Goal: Information Seeking & Learning: Find contact information

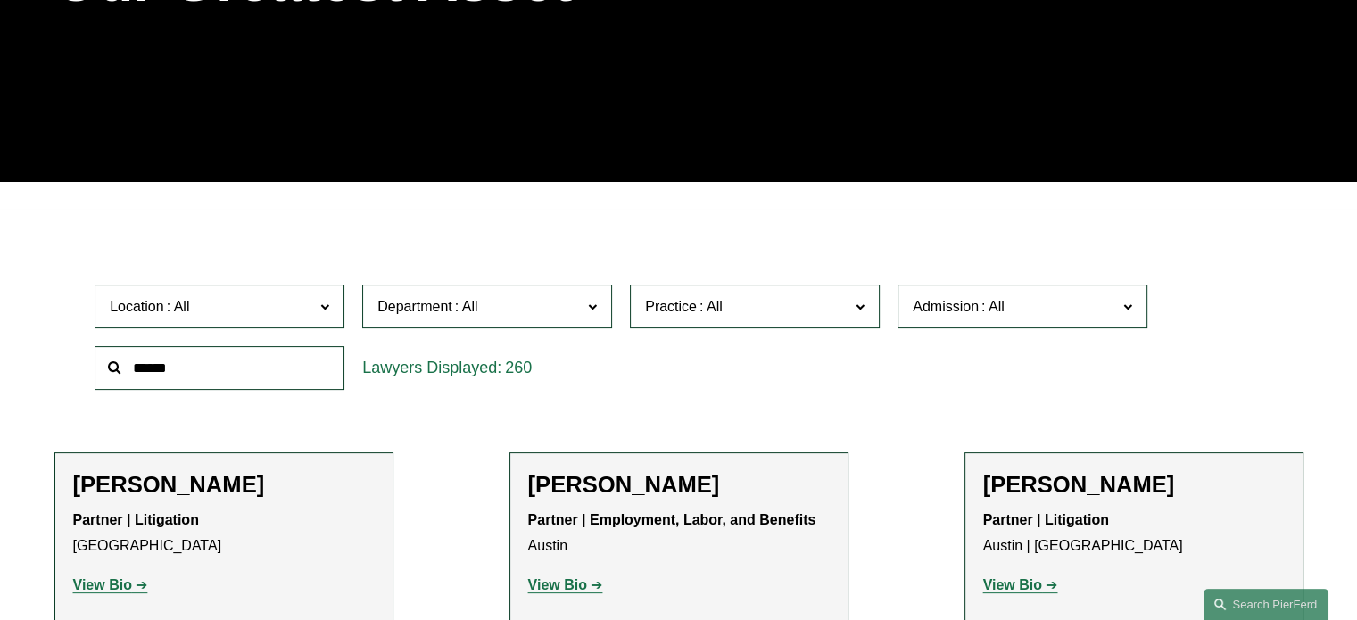
scroll to position [331, 0]
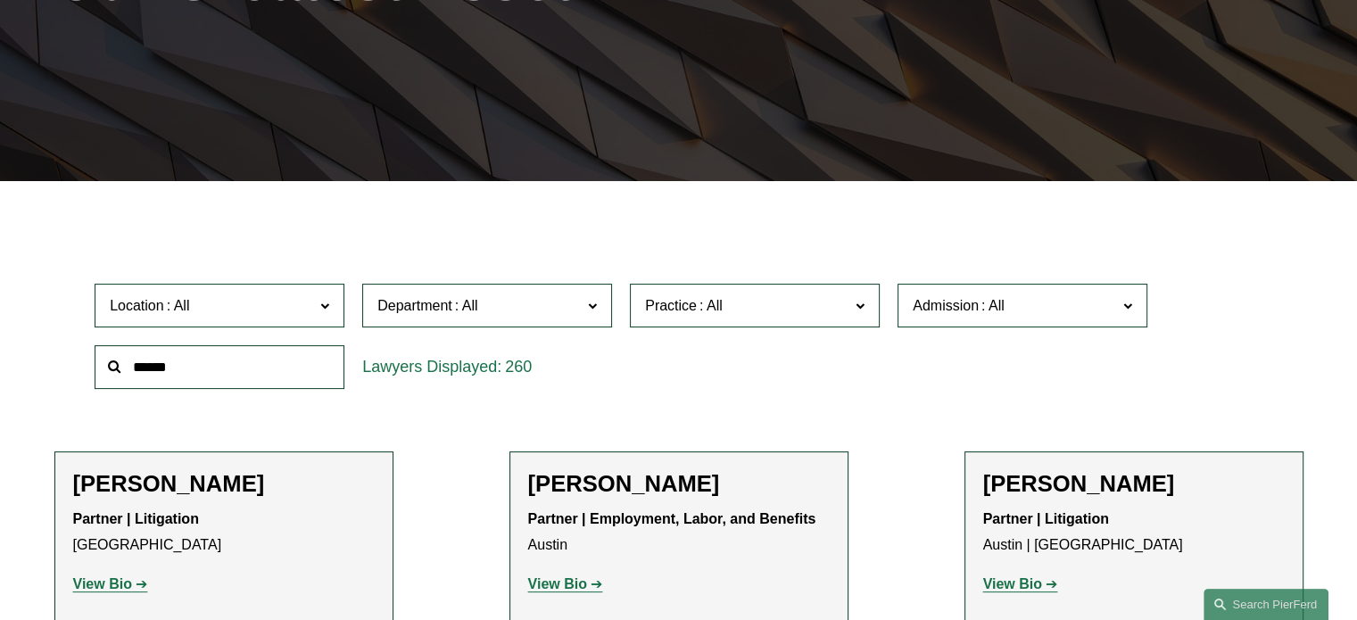
click at [546, 309] on span "Department" at bounding box center [479, 305] width 204 height 24
click at [789, 309] on span "Practice" at bounding box center [747, 305] width 204 height 24
click at [0, 0] on link "Insurance" at bounding box center [0, 0] width 0 height 0
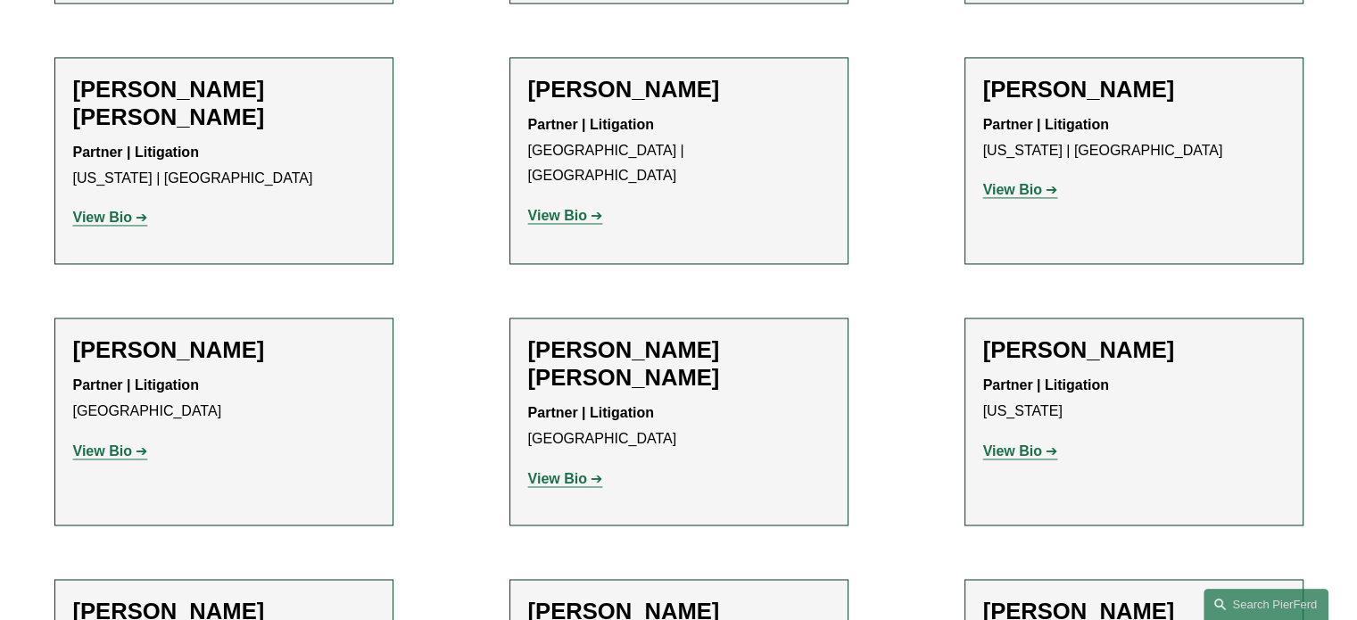
scroll to position [2777, 0]
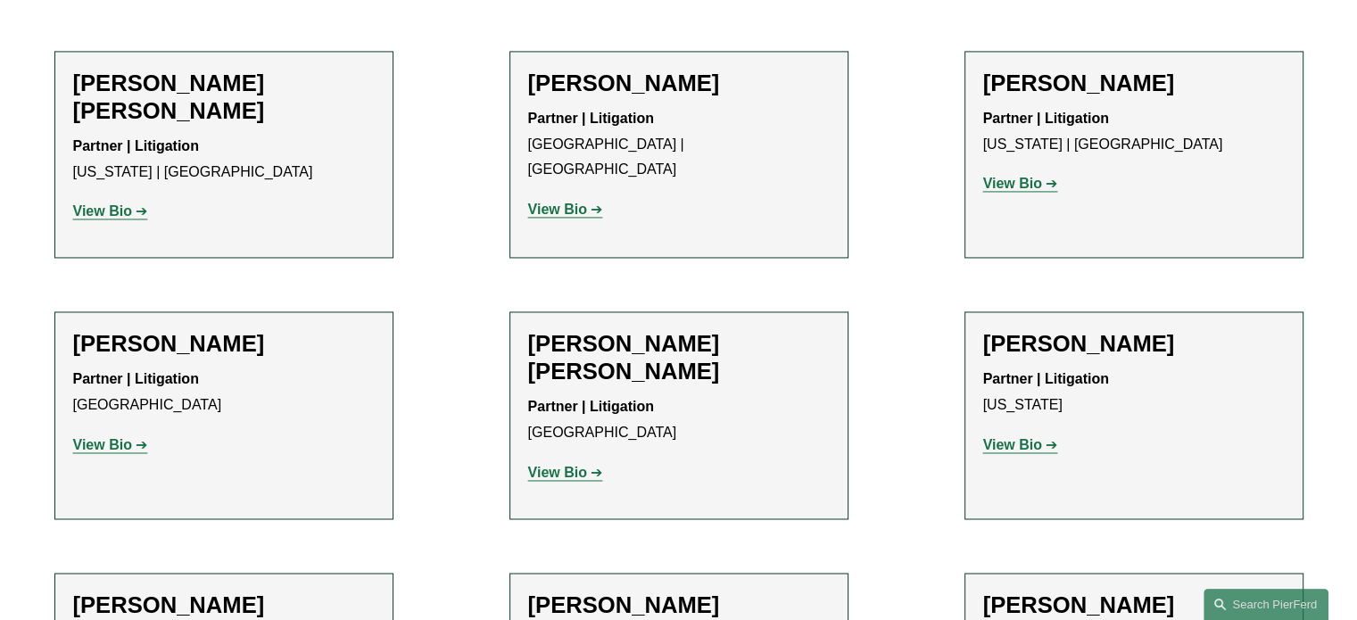
click at [988, 437] on strong "View Bio" at bounding box center [1012, 444] width 59 height 15
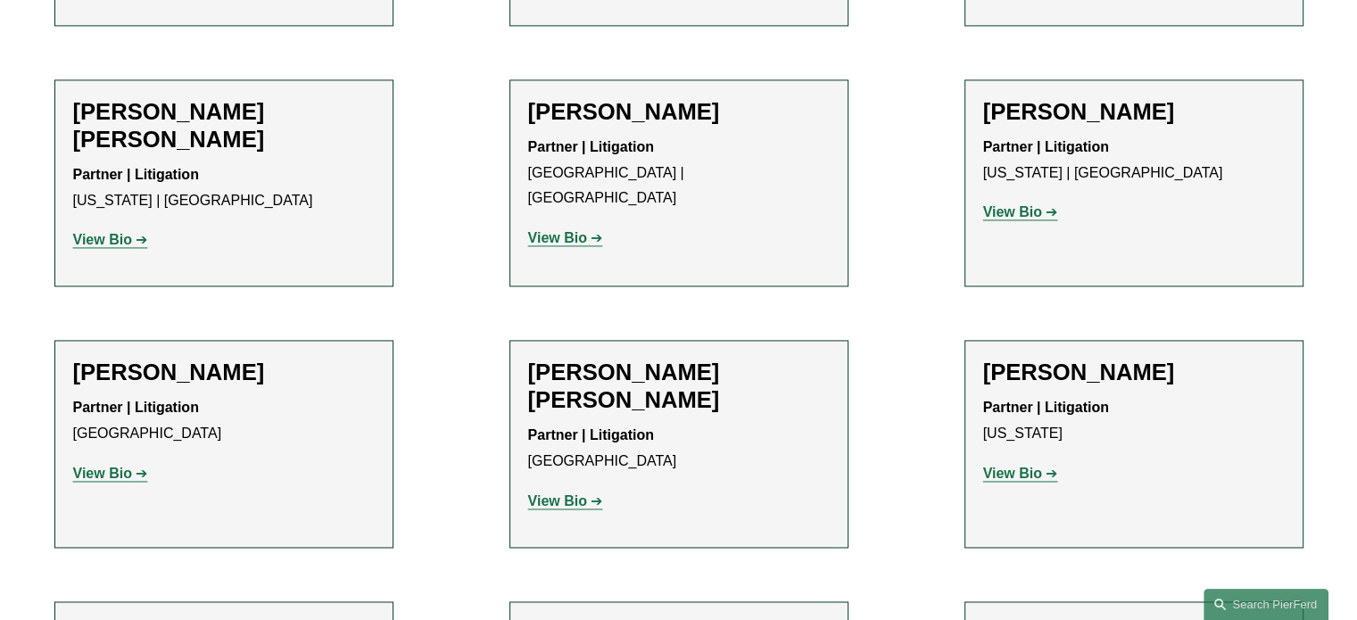
scroll to position [3022, 0]
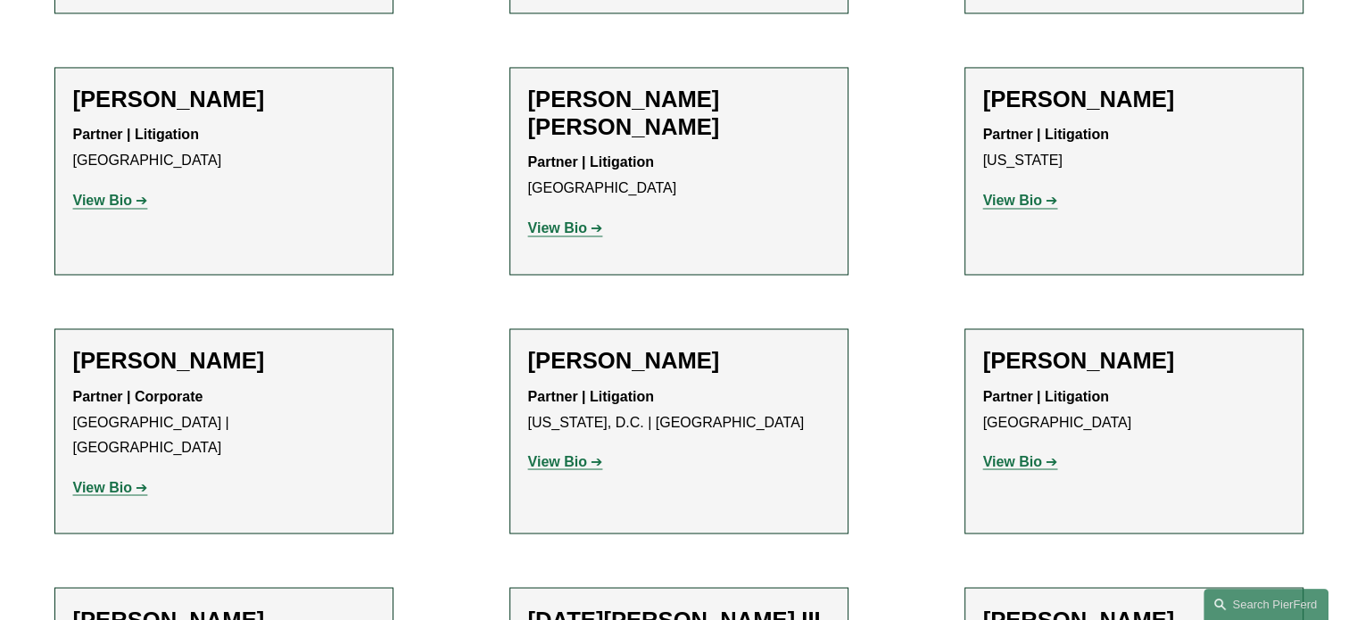
click at [123, 479] on strong "View Bio" at bounding box center [102, 486] width 59 height 15
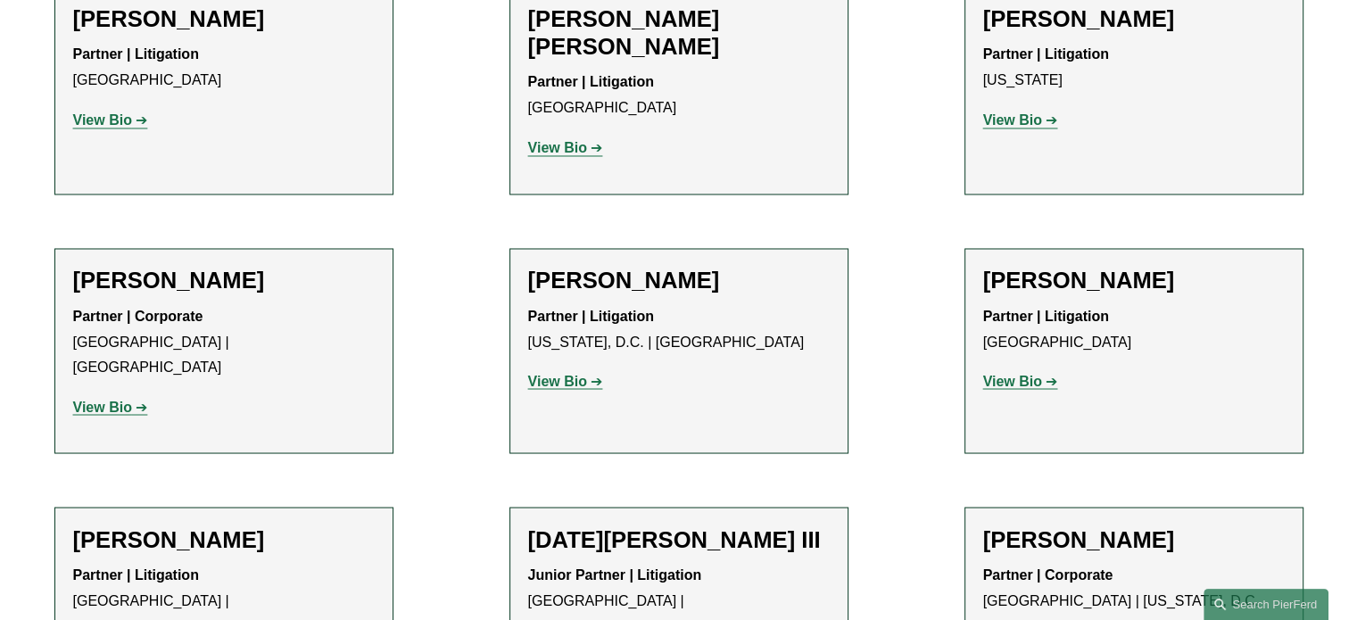
scroll to position [3104, 0]
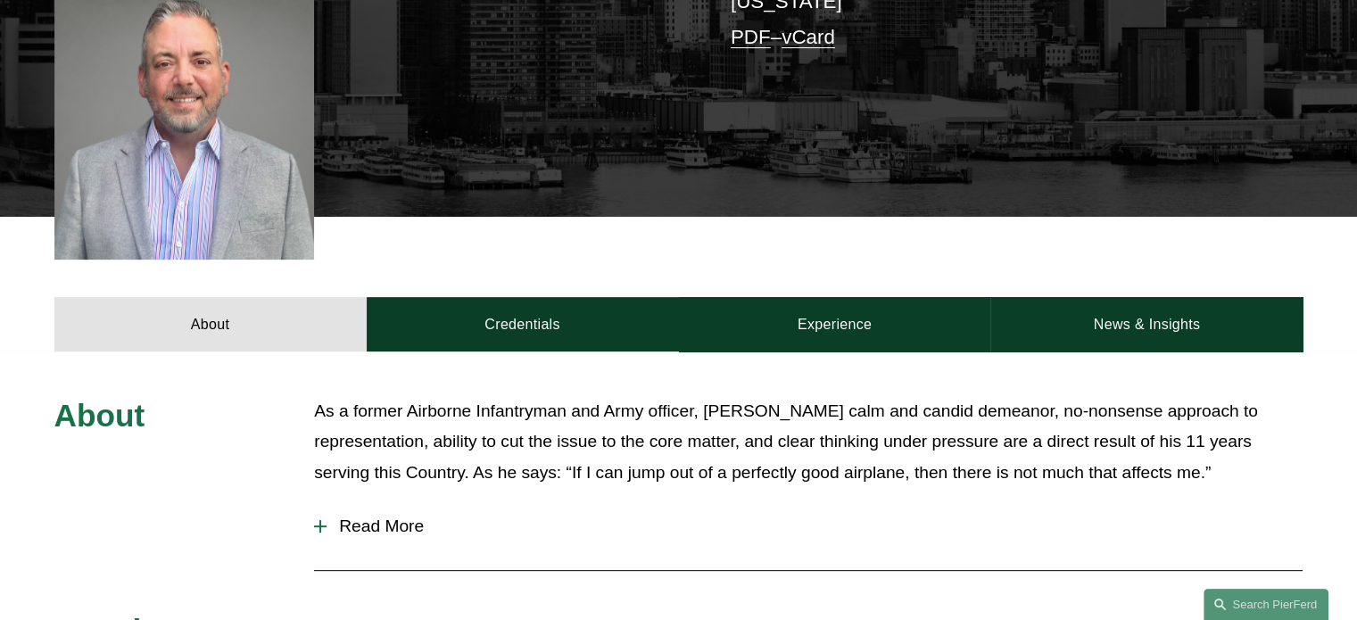
scroll to position [517, 0]
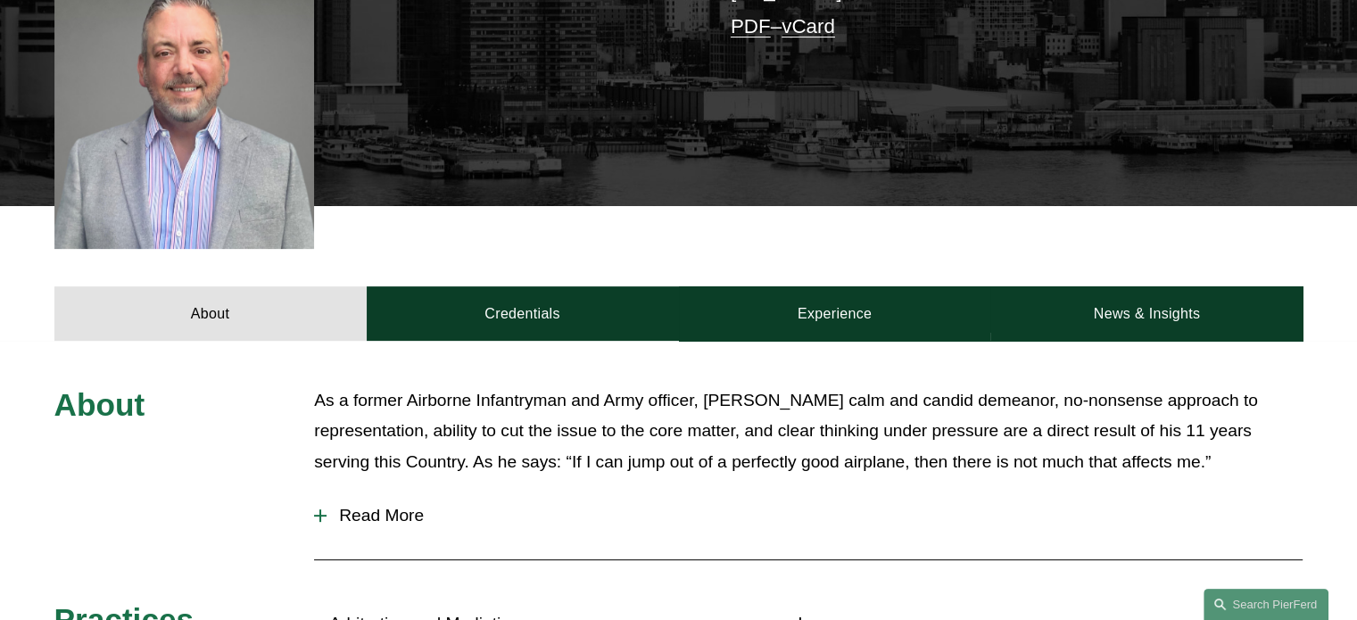
click at [406, 506] on span "Read More" at bounding box center [814, 516] width 976 height 20
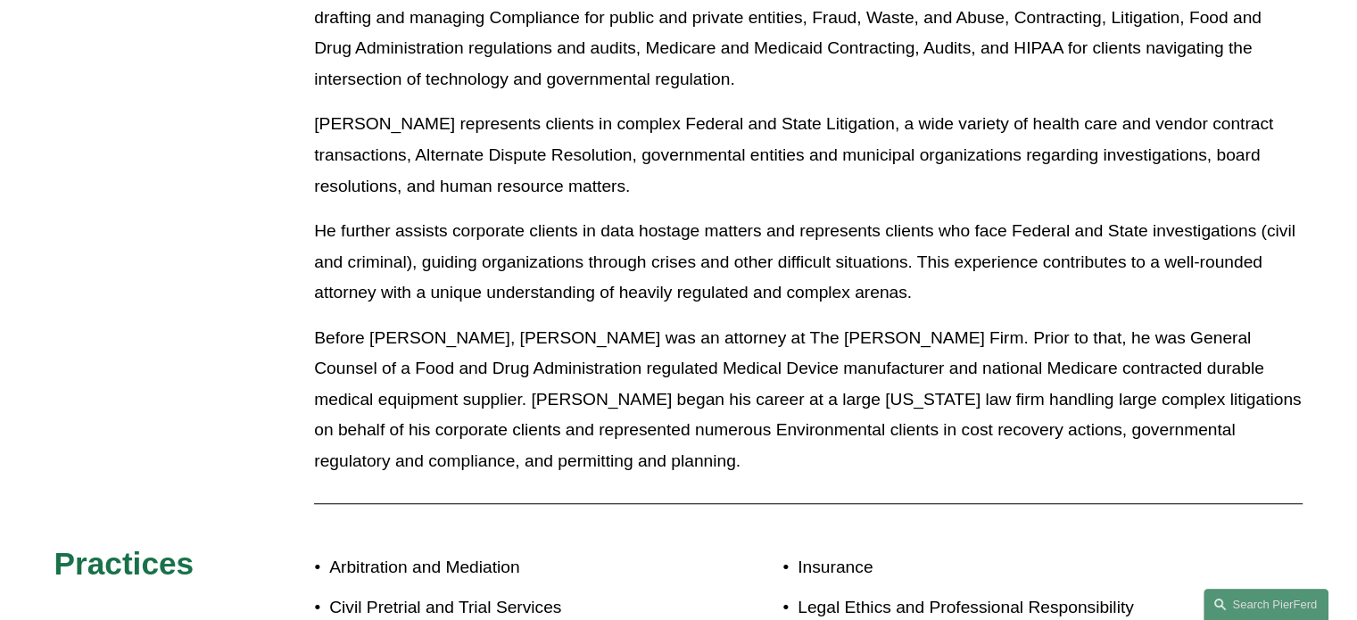
scroll to position [1327, 0]
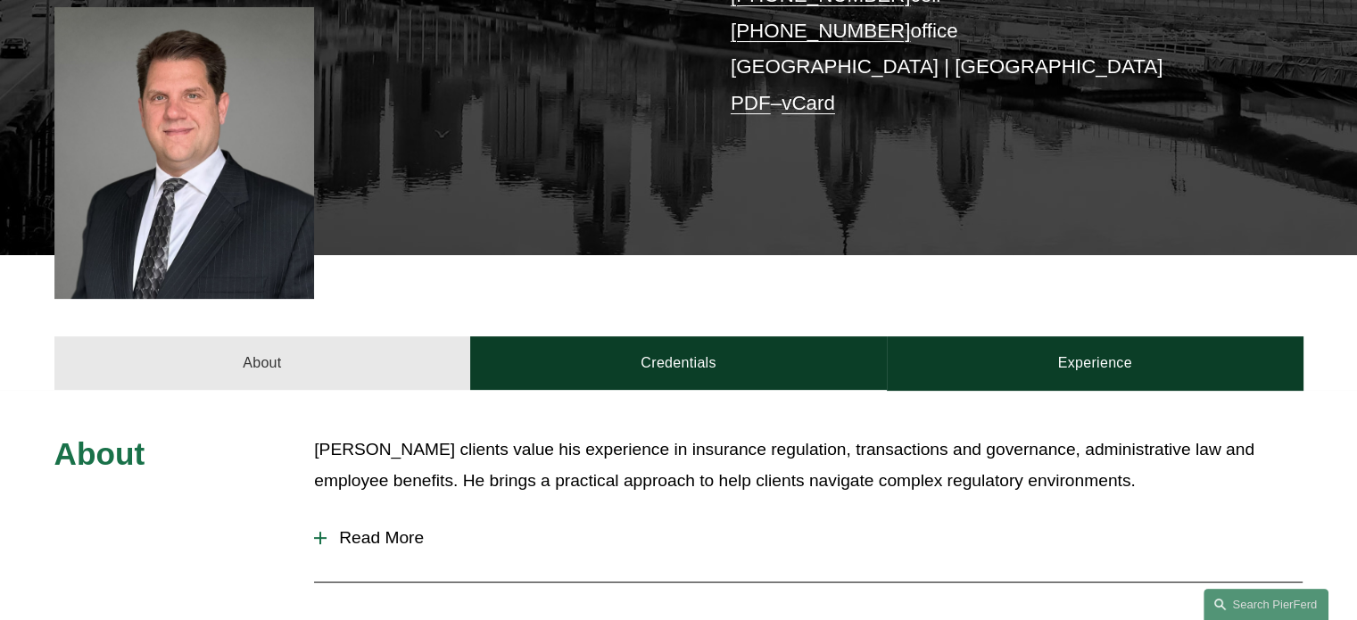
scroll to position [478, 0]
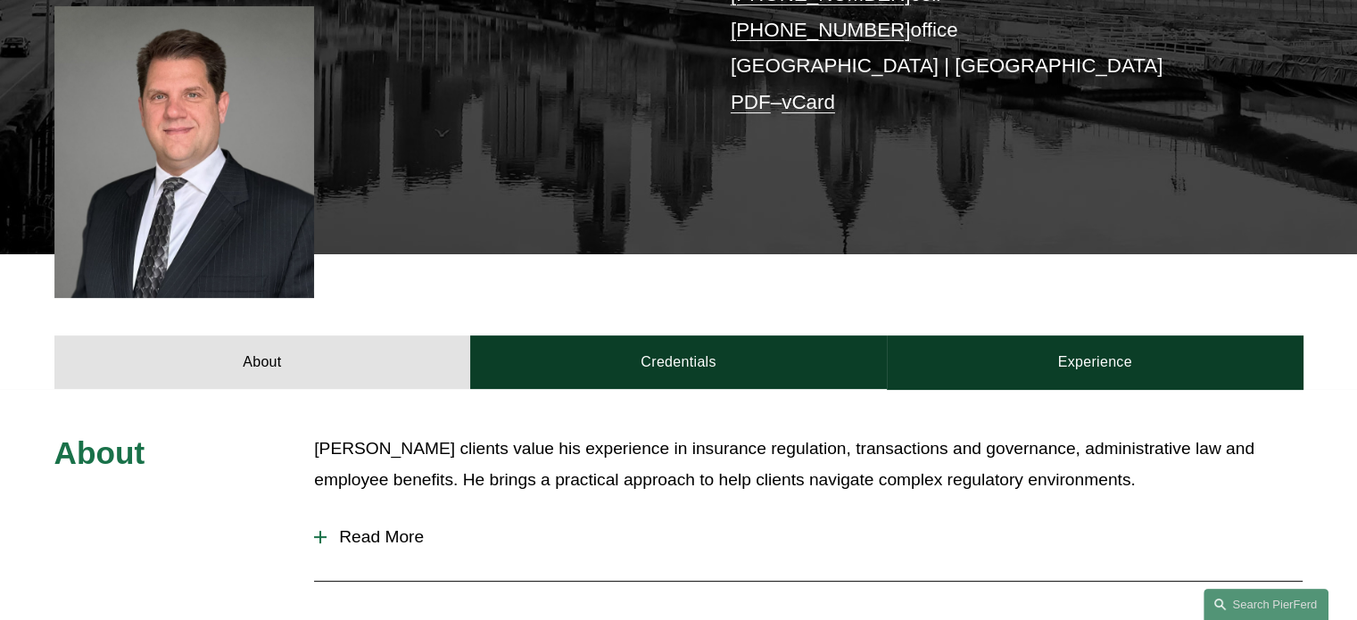
click at [331, 526] on button "Read More" at bounding box center [808, 537] width 988 height 46
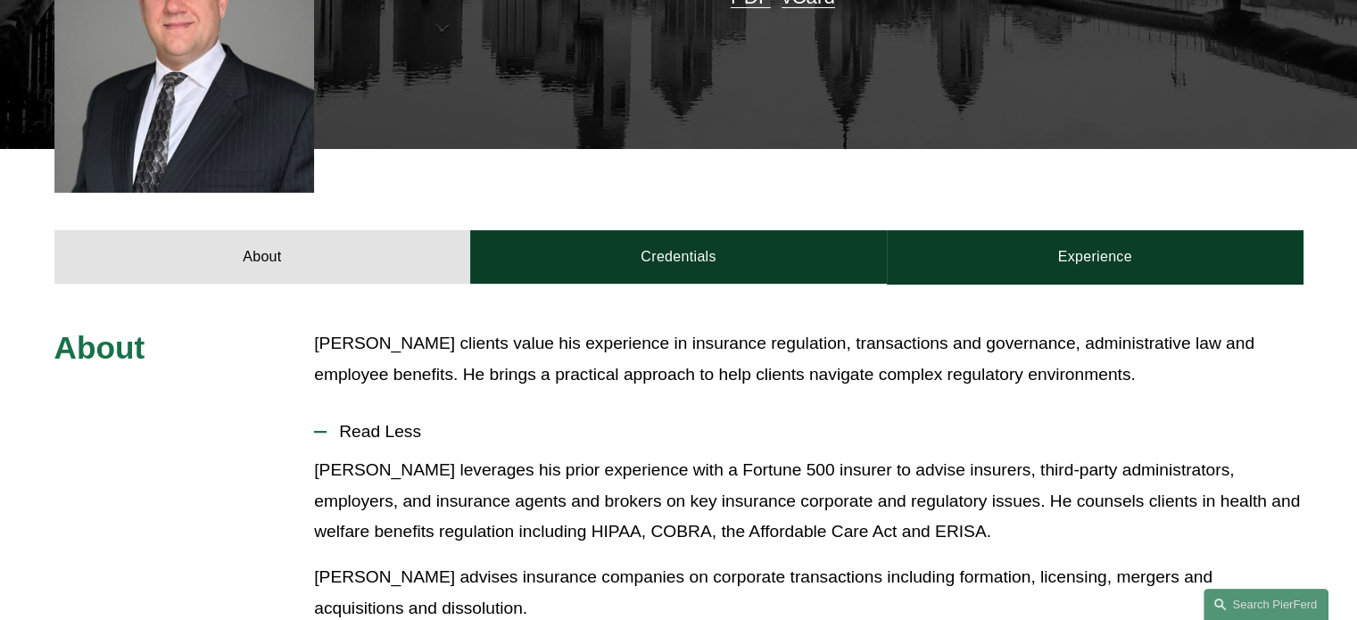
scroll to position [585, 0]
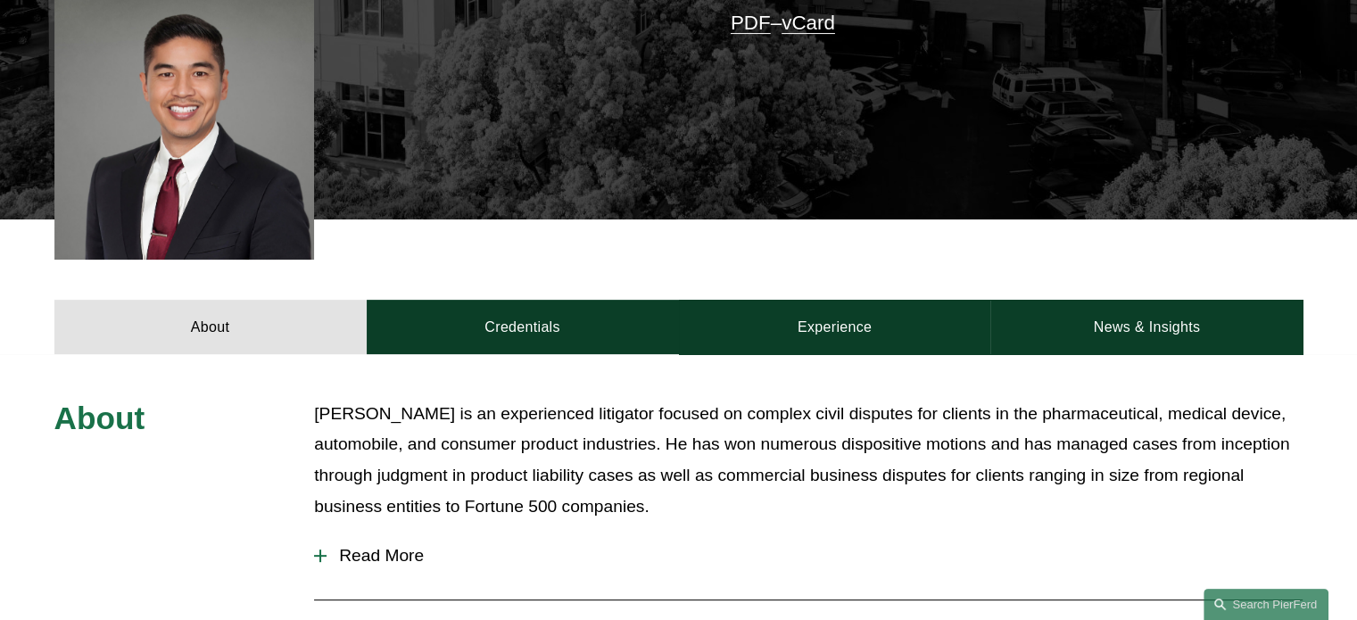
scroll to position [485, 0]
